Goal: Information Seeking & Learning: Learn about a topic

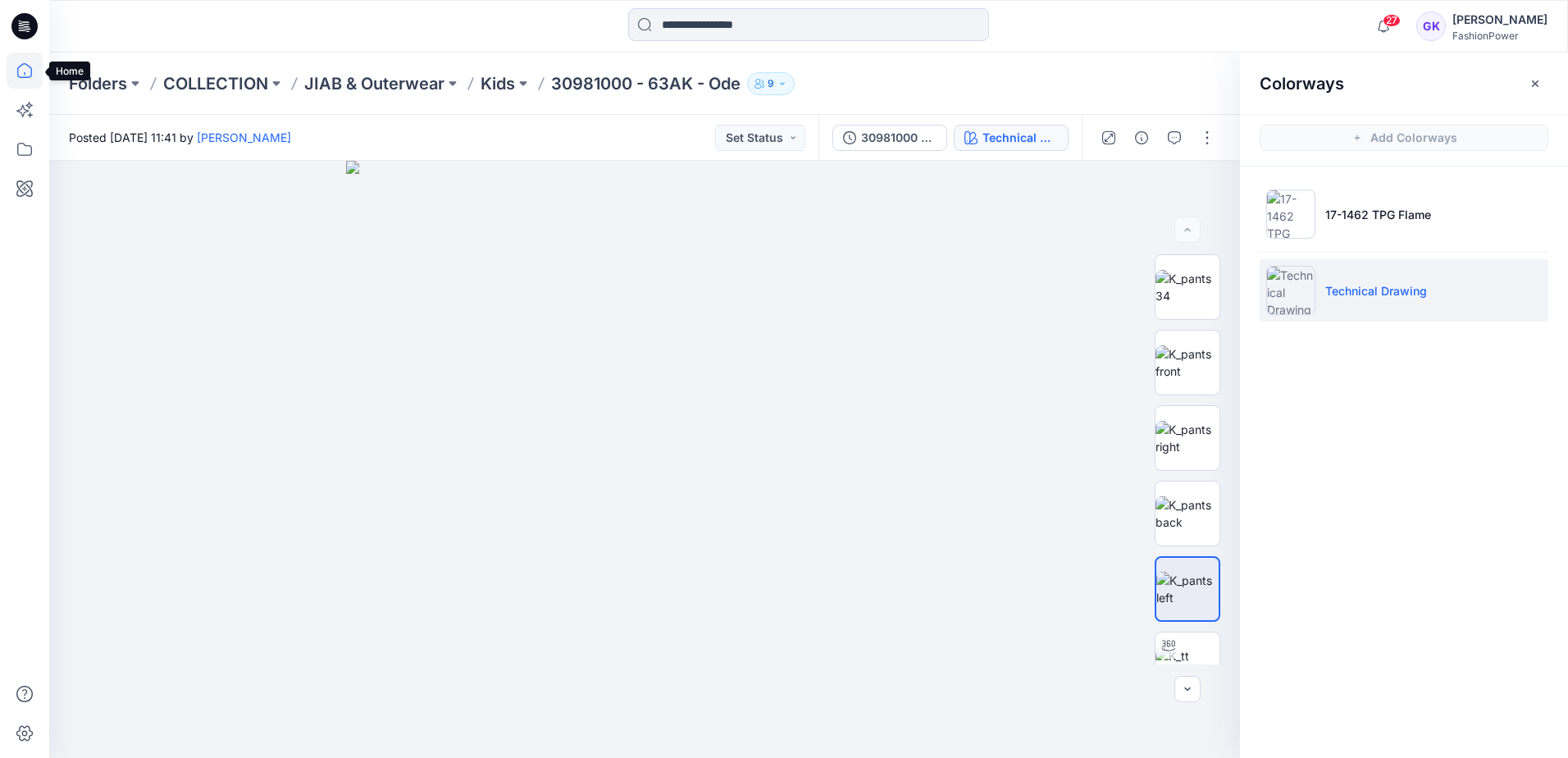
click at [19, 68] on icon at bounding box center [24, 70] width 14 height 14
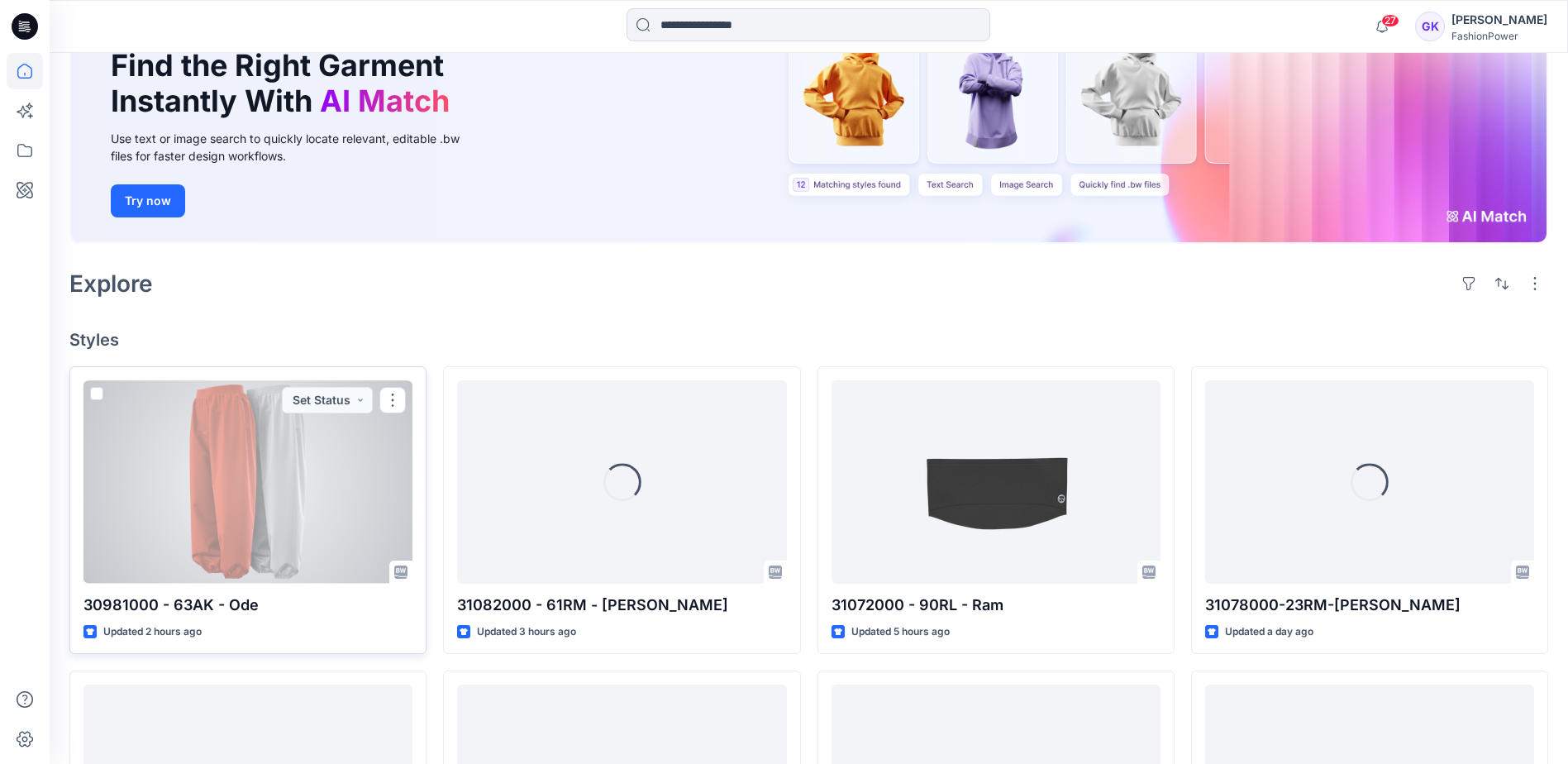
scroll to position [165, 0]
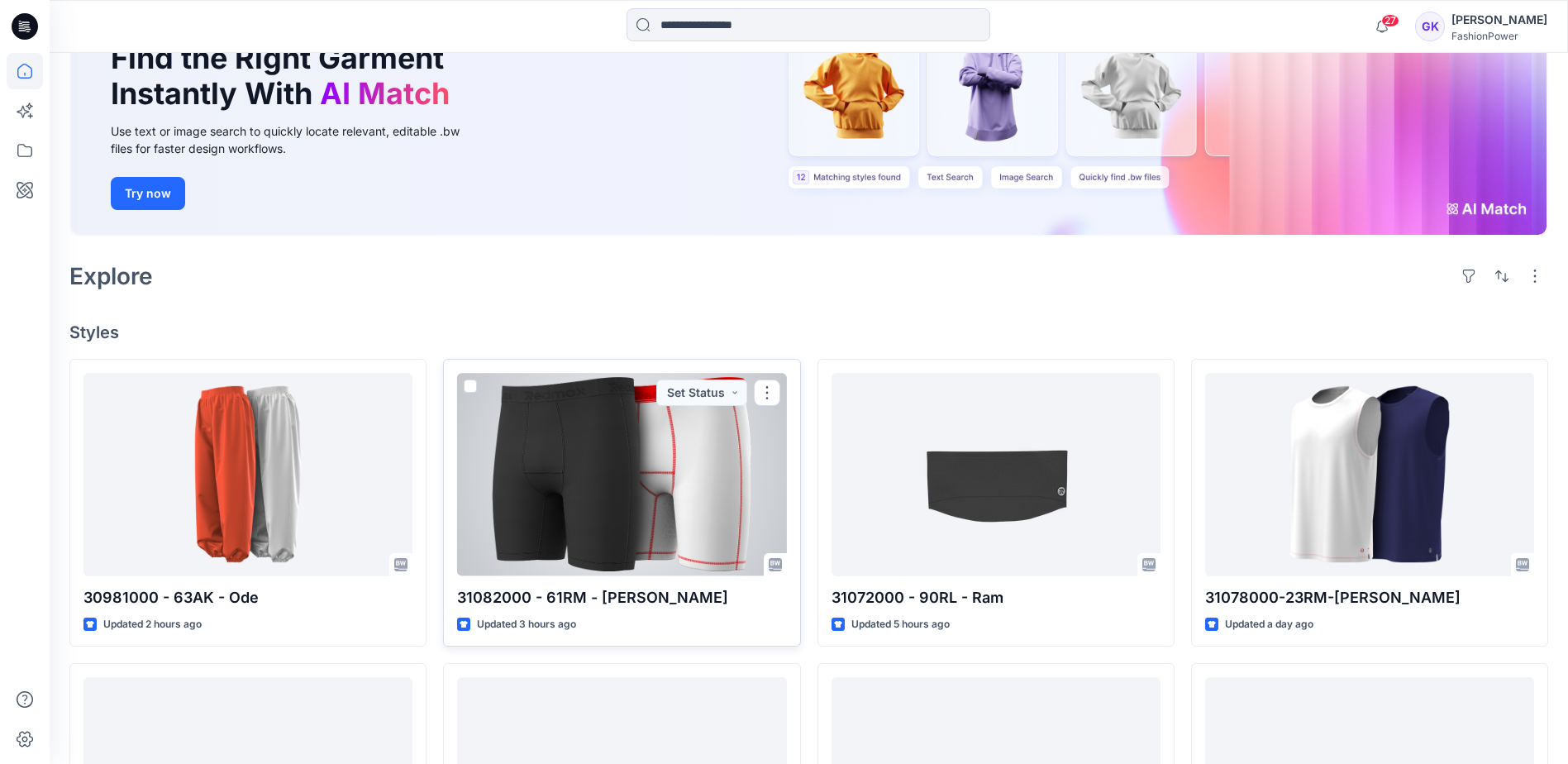
click at [540, 481] on div at bounding box center [622, 474] width 329 height 203
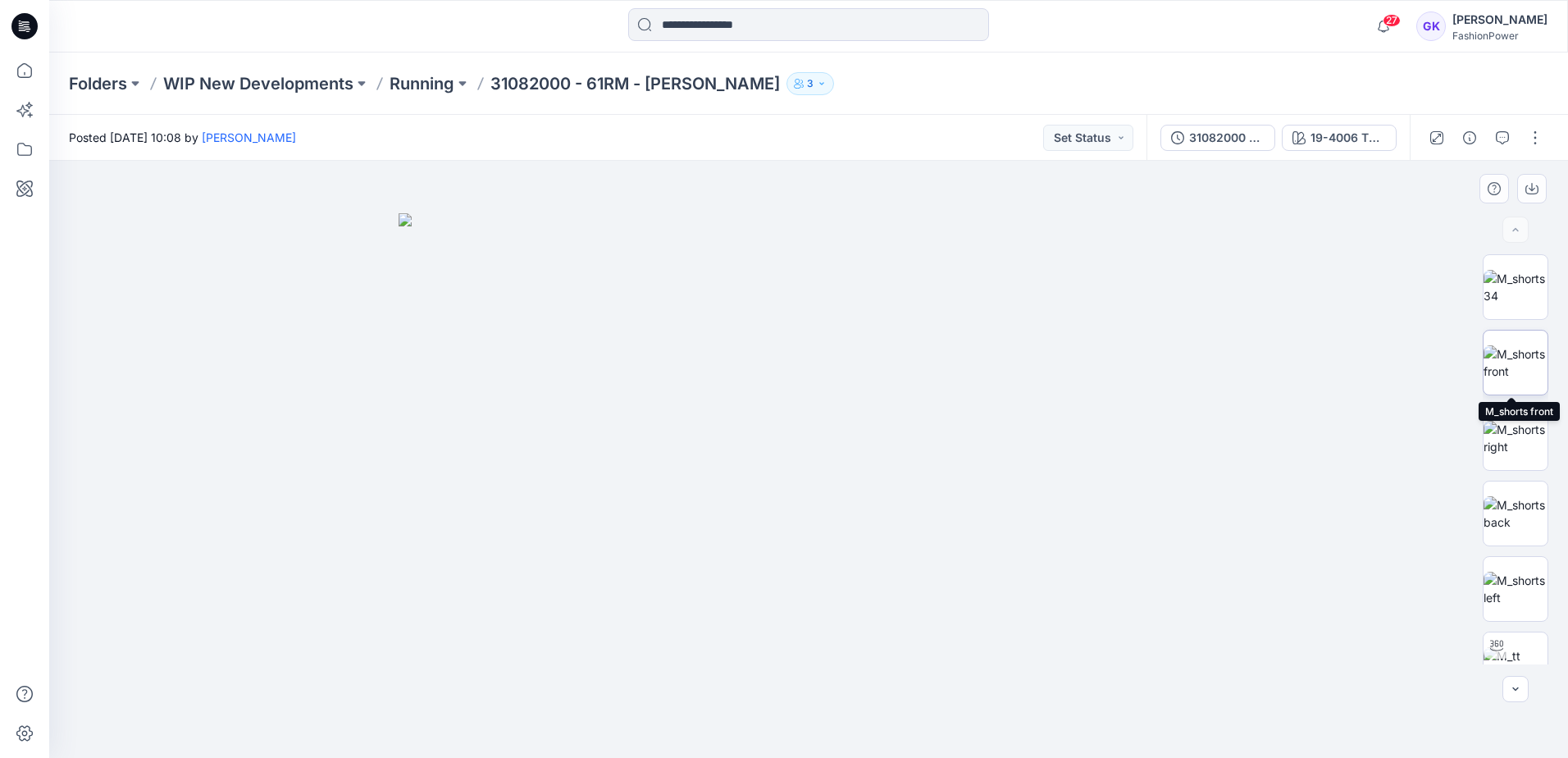
click at [1513, 364] on img at bounding box center [1515, 362] width 64 height 34
click at [1537, 186] on icon "button" at bounding box center [1532, 189] width 13 height 9
click at [1505, 502] on img at bounding box center [1515, 513] width 64 height 34
click at [1497, 444] on img at bounding box center [1515, 438] width 64 height 34
click at [1521, 191] on button "button" at bounding box center [1531, 188] width 30 height 30
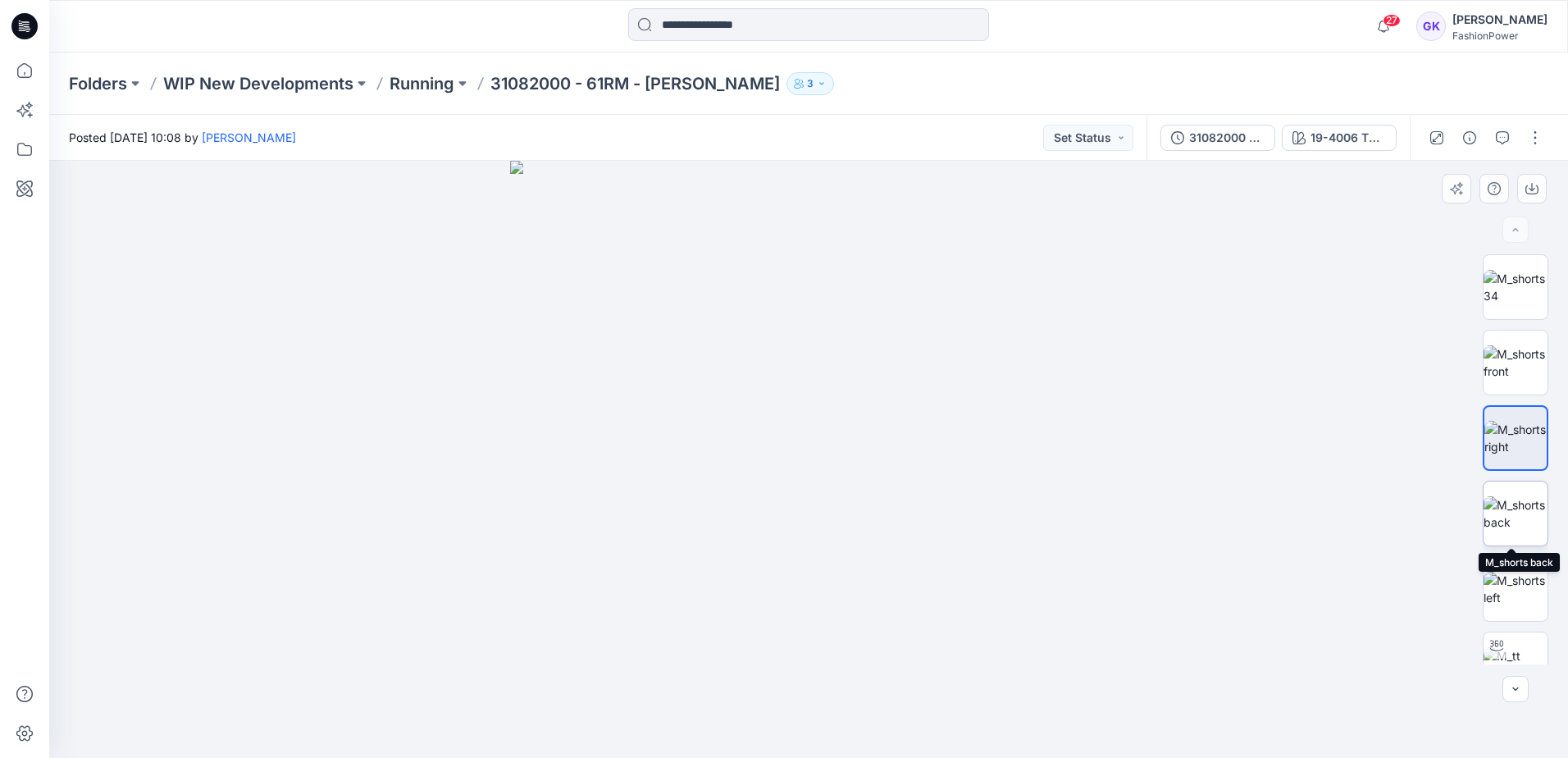
click at [1509, 520] on img at bounding box center [1515, 513] width 64 height 34
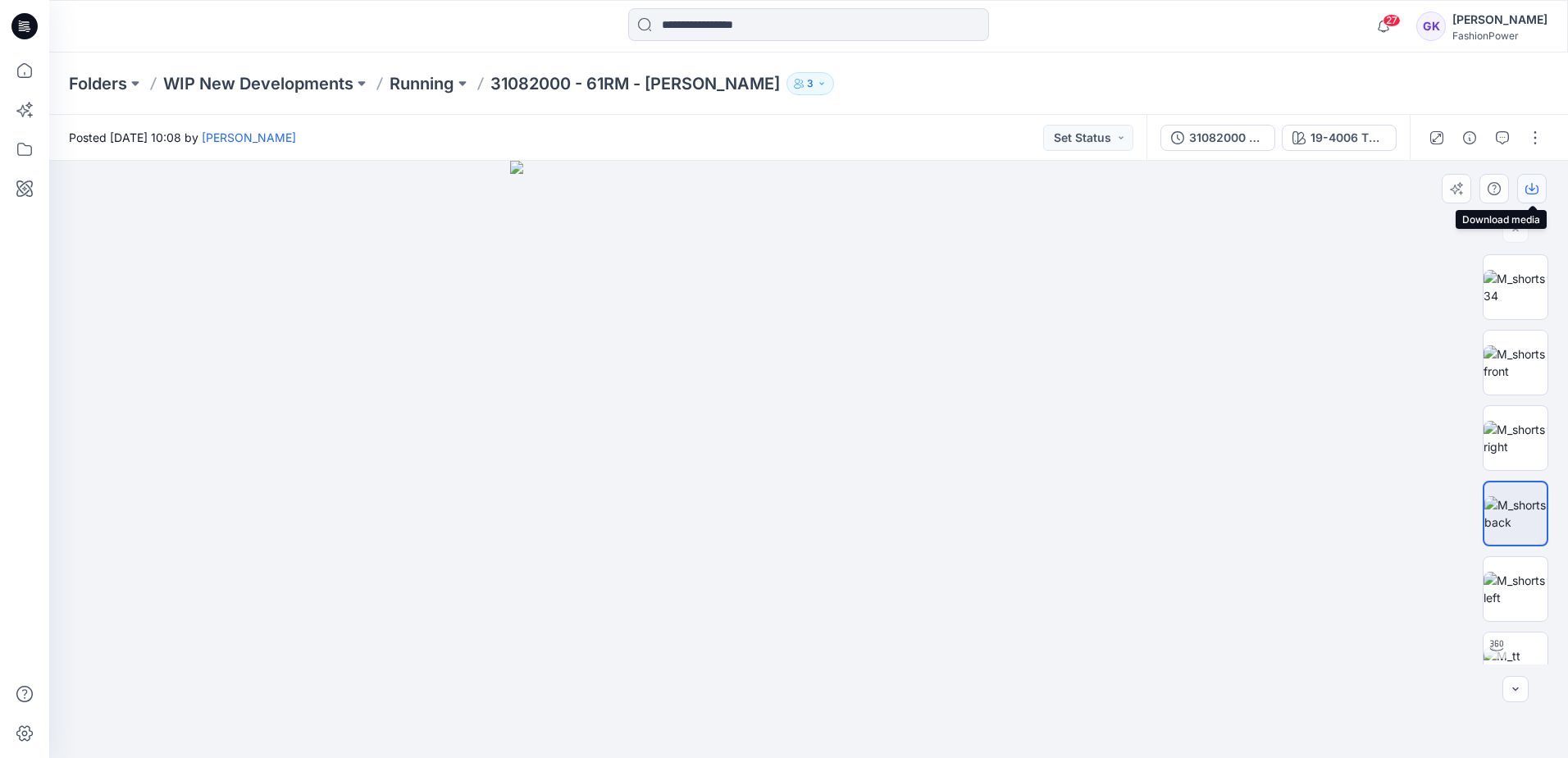
click at [1531, 191] on icon "button" at bounding box center [1531, 187] width 7 height 9
click at [1512, 591] on img at bounding box center [1515, 589] width 64 height 34
click at [1535, 183] on icon "button" at bounding box center [1532, 189] width 13 height 13
click at [910, 360] on img at bounding box center [808, 460] width 597 height 597
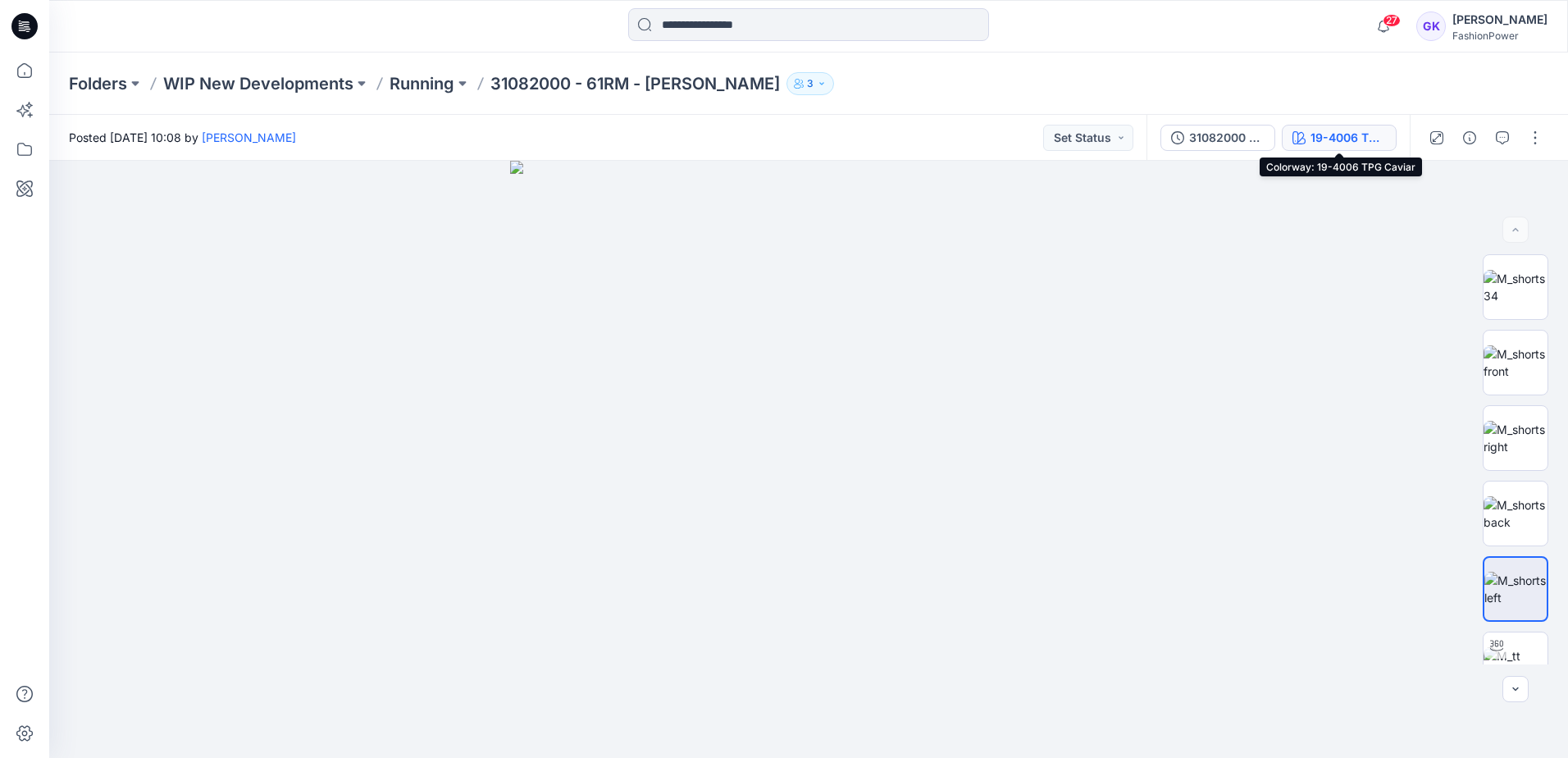
click at [1333, 143] on div "19-4006 TPG Caviar" at bounding box center [1348, 137] width 75 height 18
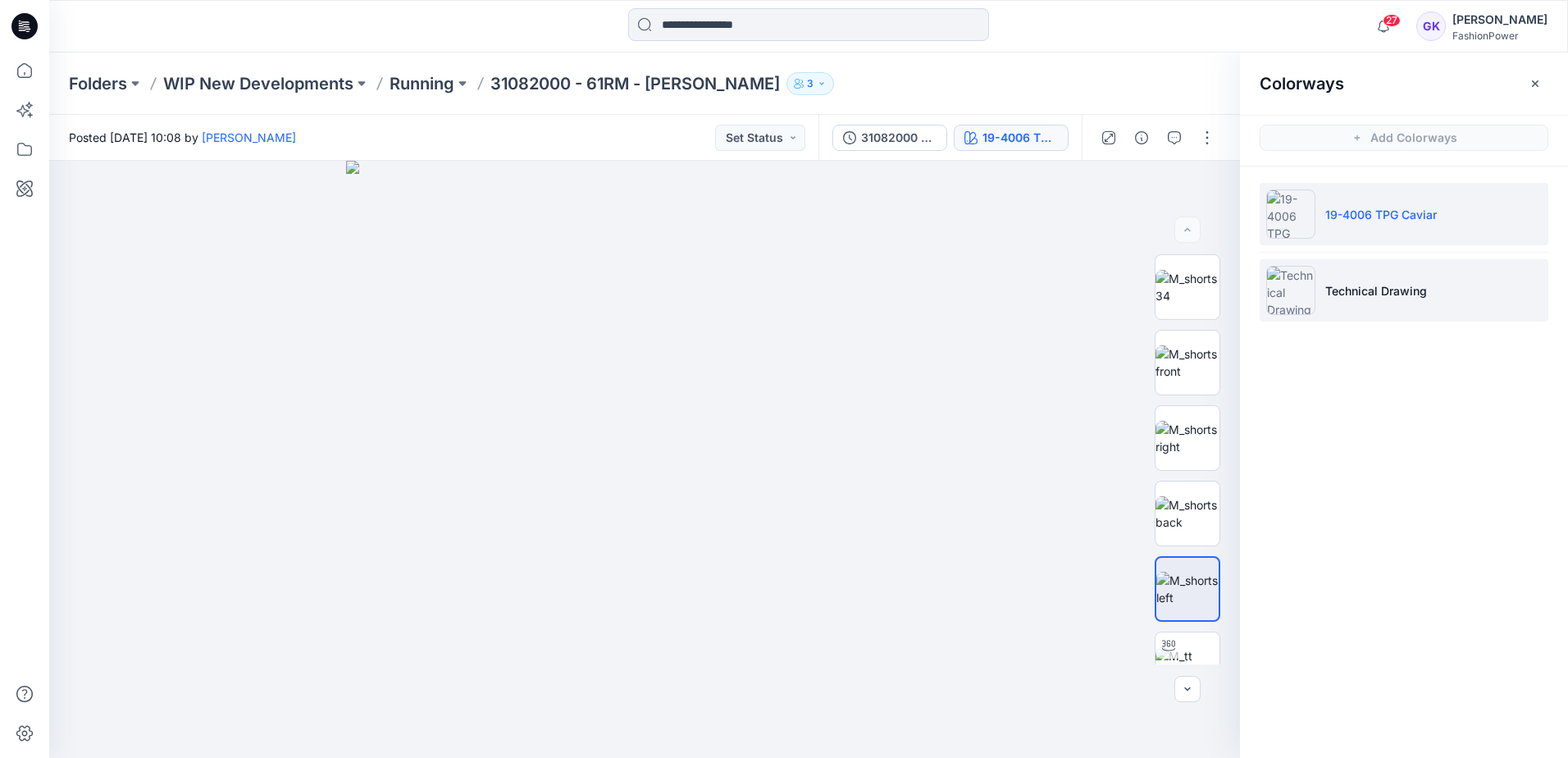
click at [1423, 297] on p "Technical Drawing" at bounding box center [1375, 291] width 102 height 17
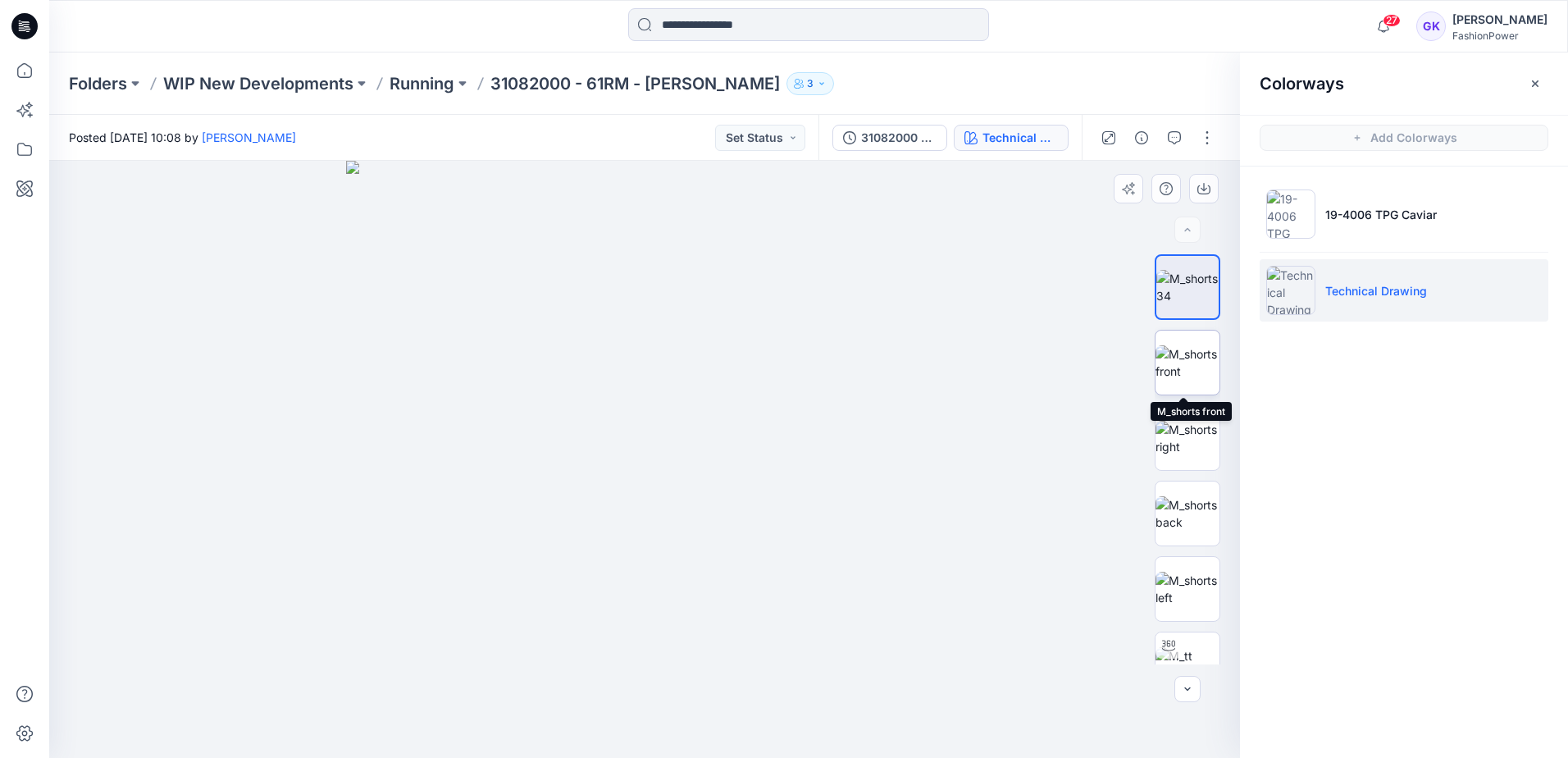
click at [1174, 364] on img at bounding box center [1187, 362] width 64 height 34
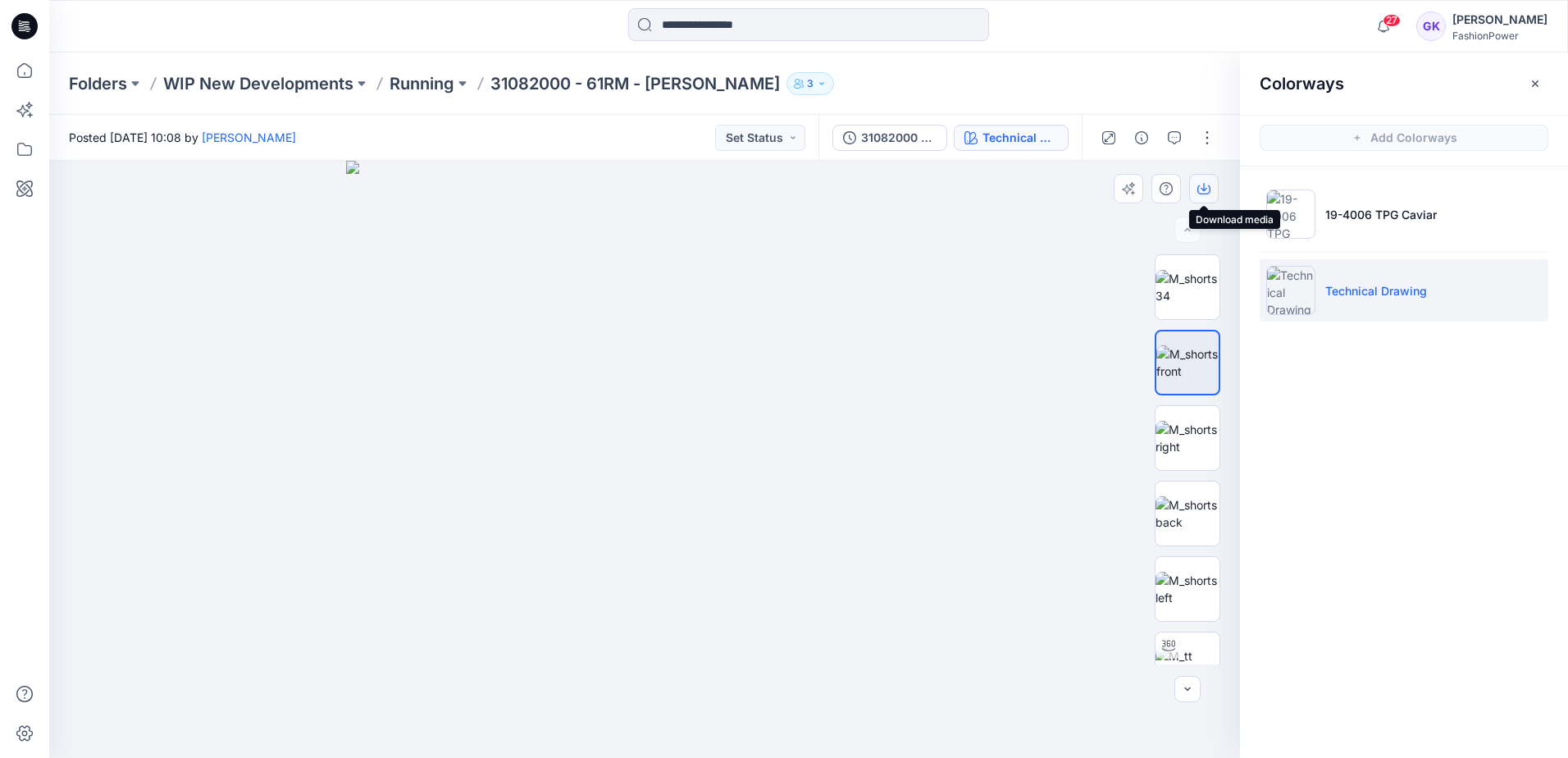
click at [1200, 185] on icon "button" at bounding box center [1204, 189] width 13 height 13
click at [1175, 440] on img at bounding box center [1187, 438] width 64 height 34
click at [1201, 192] on icon "button" at bounding box center [1204, 189] width 13 height 13
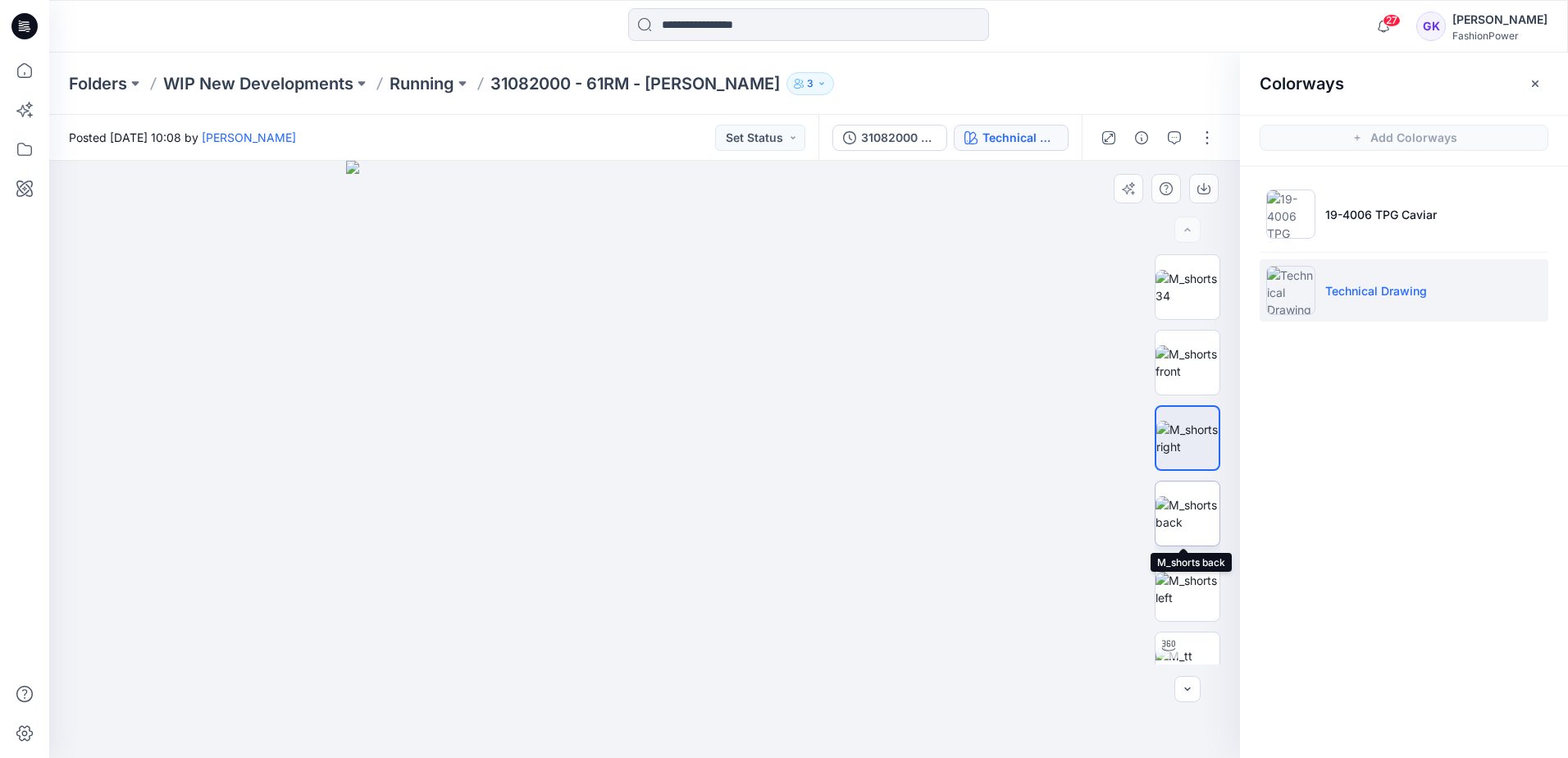
click at [1181, 520] on img at bounding box center [1187, 513] width 64 height 34
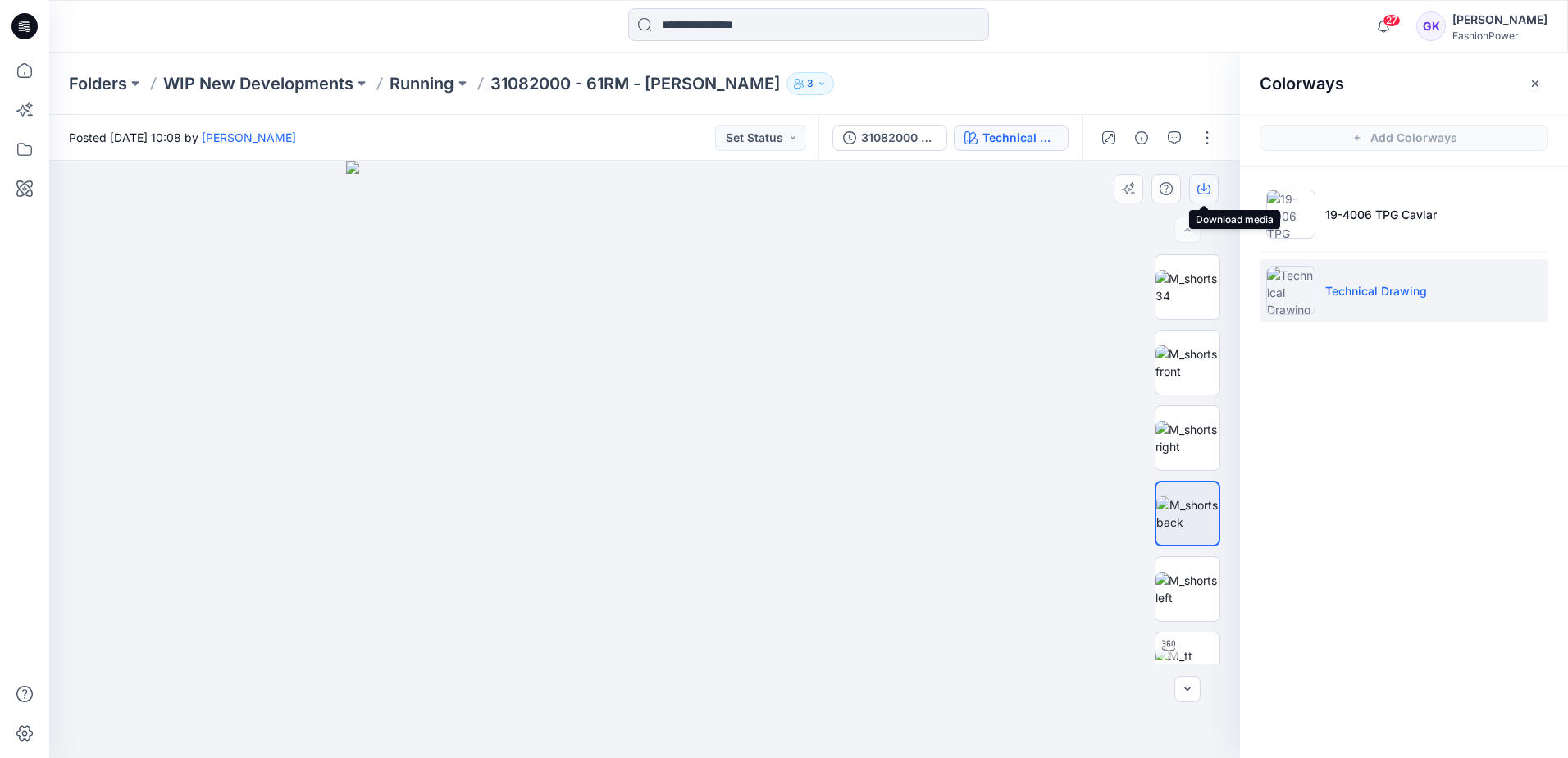
click at [1206, 190] on icon "button" at bounding box center [1204, 189] width 13 height 13
click at [1169, 594] on img at bounding box center [1187, 589] width 64 height 34
click at [1210, 188] on icon "button" at bounding box center [1204, 189] width 13 height 9
